Goal: Task Accomplishment & Management: Use online tool/utility

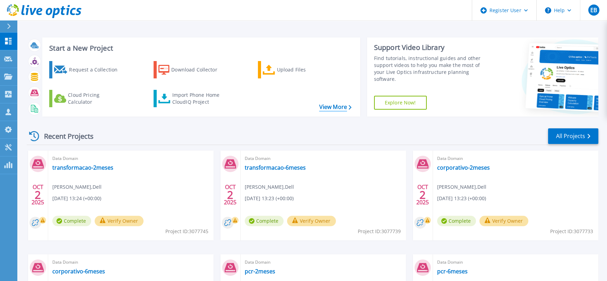
click at [332, 107] on link "View More" at bounding box center [335, 107] width 32 height 7
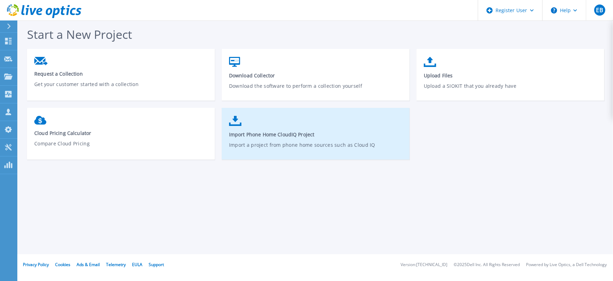
click at [299, 138] on link "Import Phone Home CloudIQ Project Import a project from phone home sources such…" at bounding box center [316, 137] width 188 height 50
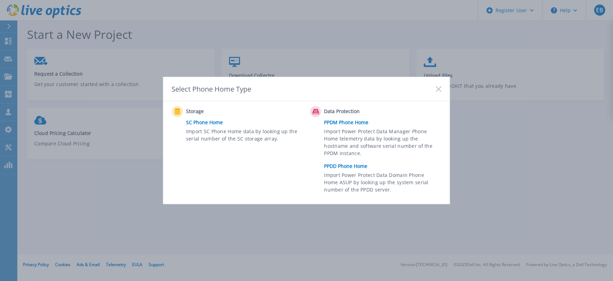
click at [349, 166] on link "PPDD Phone Home" at bounding box center [384, 166] width 121 height 10
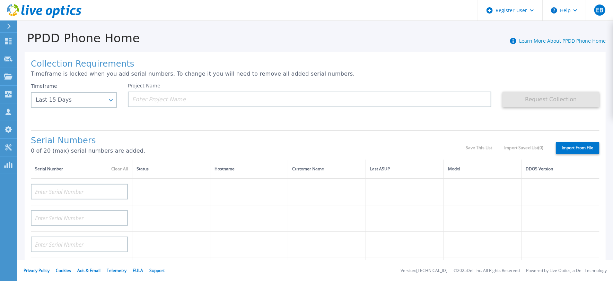
click at [570, 146] on label "Import From File" at bounding box center [578, 148] width 44 height 12
click at [0, 0] on input "Import From File" at bounding box center [0, 0] width 0 height 0
type input "Licenses"
type input "REGCHK"
type input "Group"
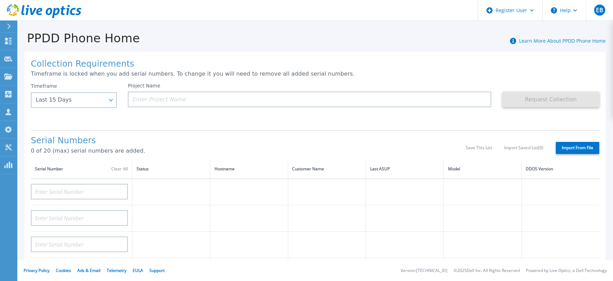
type input "Success"
type input "Exceptions"
type input "65980912"
type input "Repl"
type input "680584"
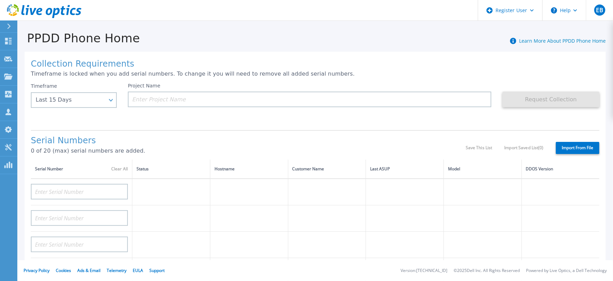
type input "676336"
type input "Number"
type input "Patches"
